Goal: Find specific page/section: Find specific page/section

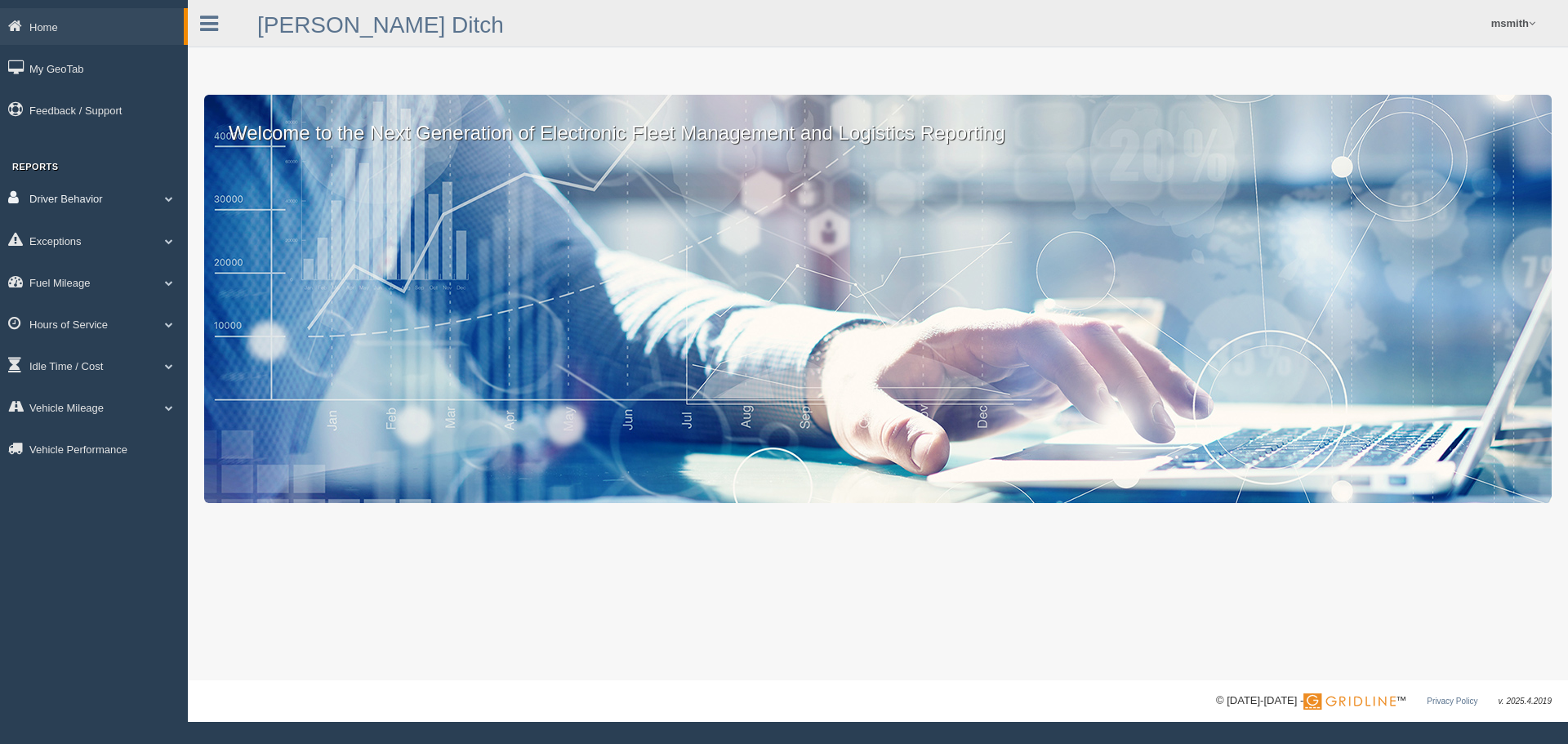
click at [72, 206] on link "Driver Behavior" at bounding box center [94, 198] width 187 height 37
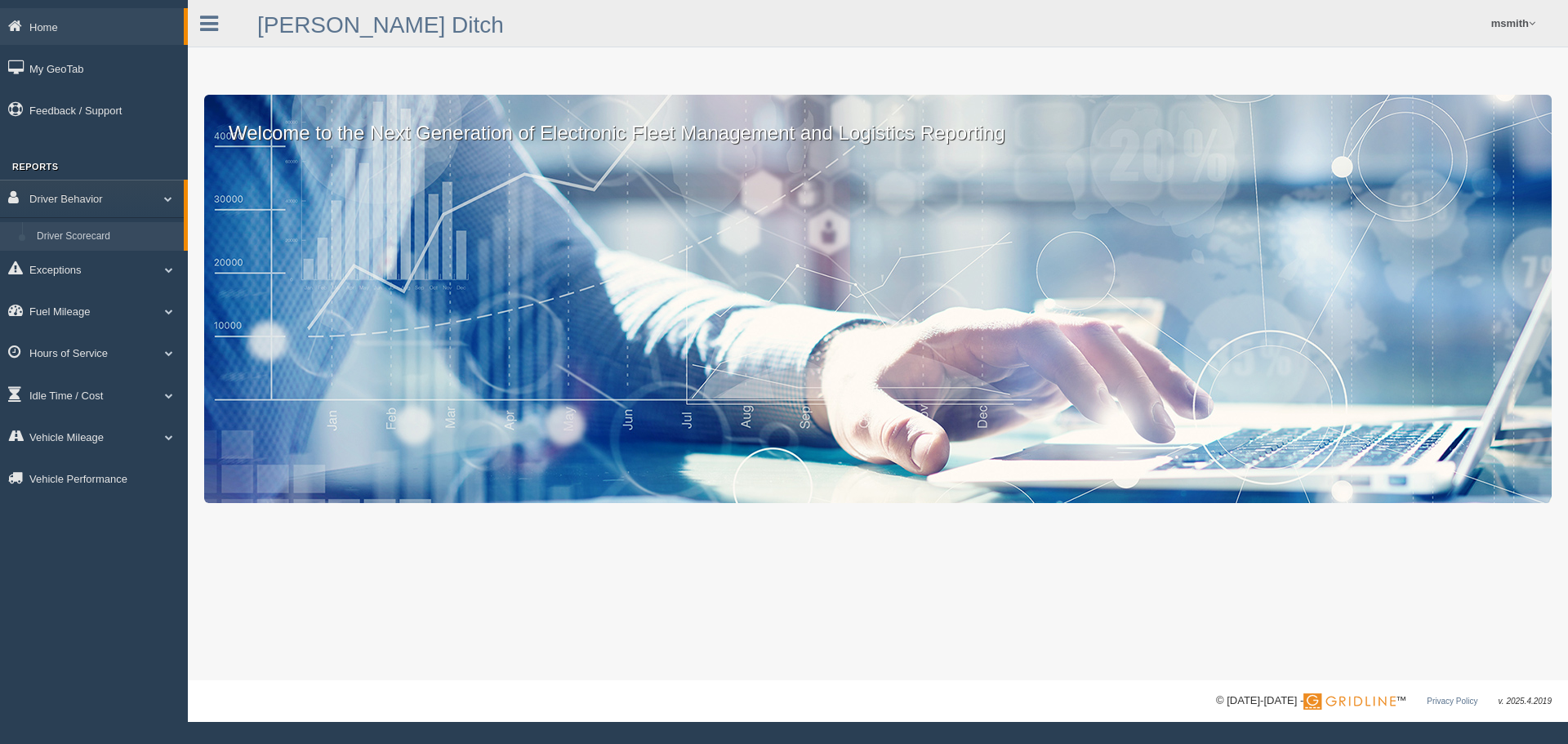
click at [74, 227] on link "Driver Scorecard" at bounding box center [107, 237] width 154 height 30
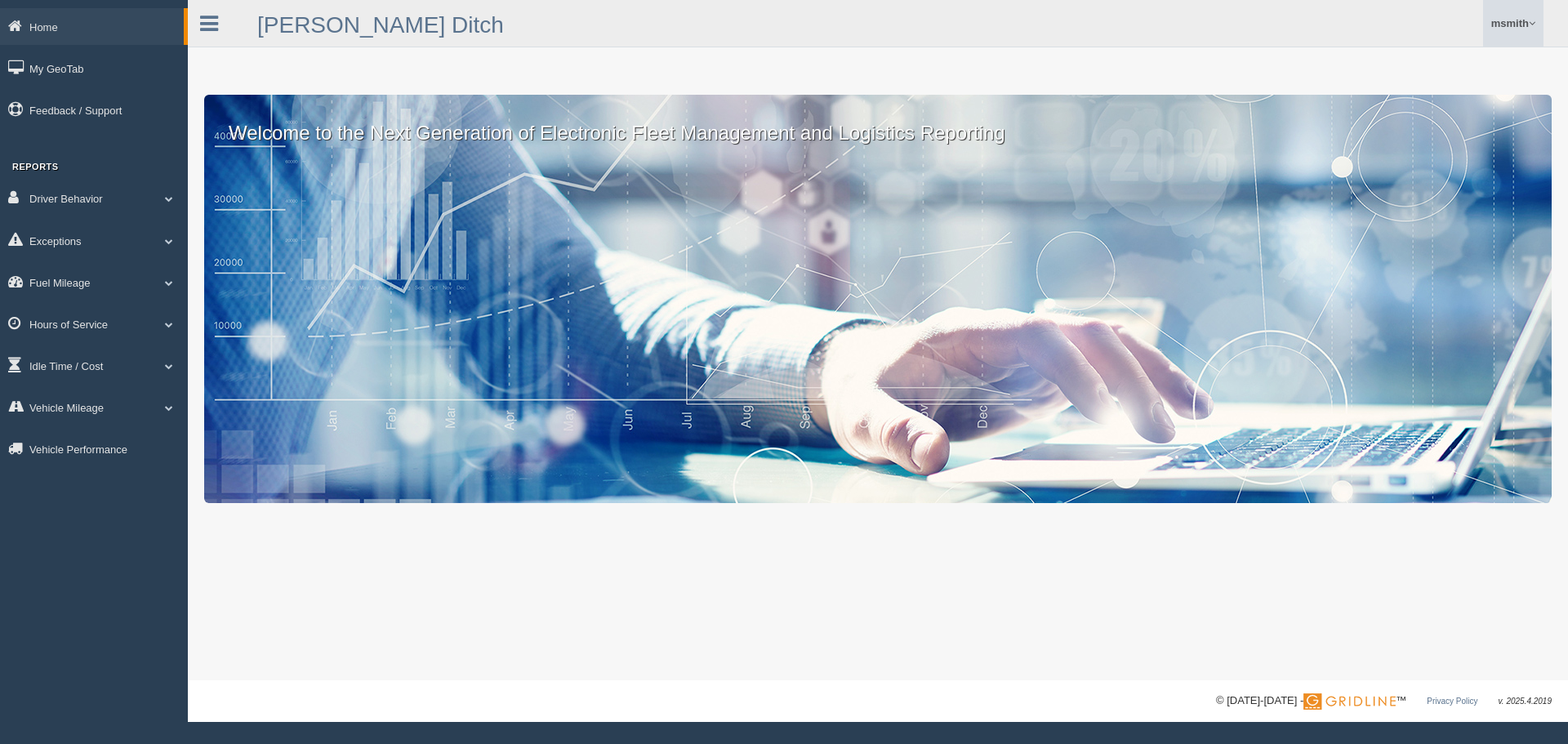
click at [1502, 31] on link "msmith" at bounding box center [1513, 23] width 61 height 47
click at [1401, 89] on link "Log Off" at bounding box center [1454, 97] width 178 height 33
